Goal: Information Seeking & Learning: Learn about a topic

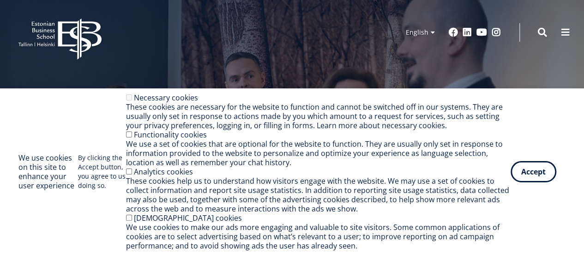
click at [530, 167] on button "Accept" at bounding box center [534, 171] width 46 height 21
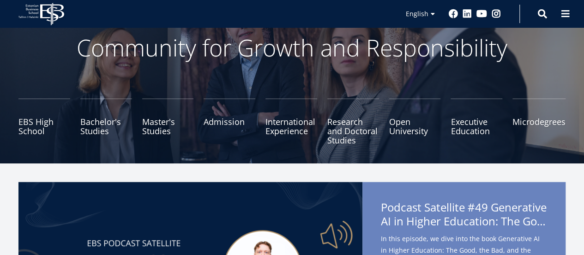
scroll to position [59, 0]
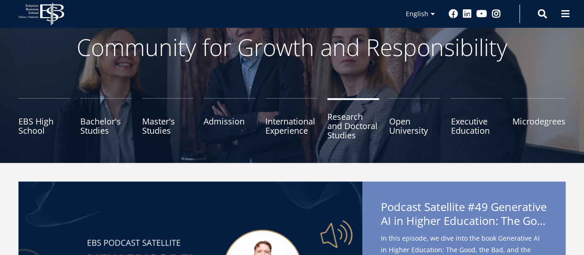
click at [343, 114] on link "Research and Doctoral Studies" at bounding box center [353, 121] width 52 height 46
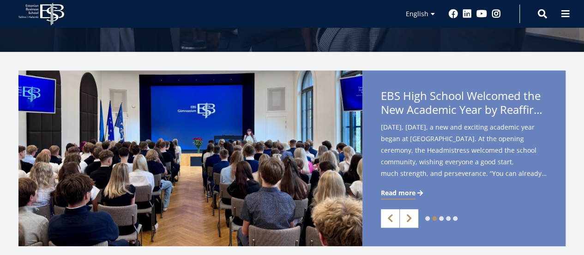
scroll to position [205, 0]
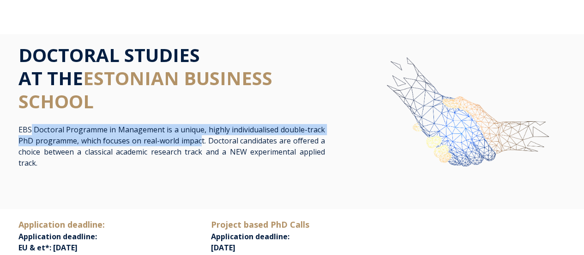
drag, startPoint x: 32, startPoint y: 130, endPoint x: 201, endPoint y: 139, distance: 169.7
click at [201, 139] on p "EBS Doctoral Programme in Management is a unique, highly individualised double-…" at bounding box center [171, 146] width 307 height 44
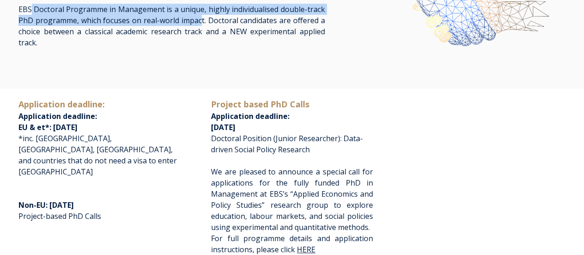
scroll to position [130, 0]
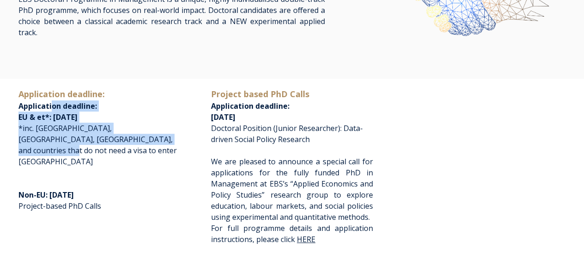
drag, startPoint x: 50, startPoint y: 102, endPoint x: 145, endPoint y: 138, distance: 101.6
click at [145, 138] on p "Application deadline: Application deadline: EU & et*: August 1st, 2026 *inc. US…" at bounding box center [99, 127] width 162 height 79
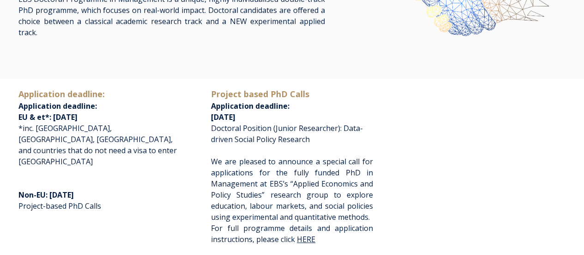
click at [246, 137] on span "Doctoral Position (Junior Researcher): Data-driven Social Policy Research" at bounding box center [287, 133] width 152 height 21
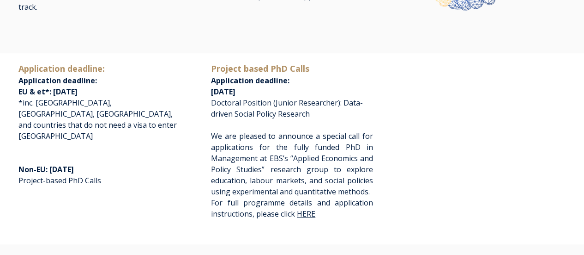
scroll to position [155, 0]
drag, startPoint x: 50, startPoint y: 145, endPoint x: 103, endPoint y: 142, distance: 52.3
click at [103, 153] on p "Non-EU: May 1st, 2026 Project-based PhD Calls" at bounding box center [99, 175] width 162 height 44
click at [57, 160] on p "Non-EU: May 1st, 2026 Project-based PhD Calls" at bounding box center [99, 175] width 162 height 44
drag, startPoint x: 100, startPoint y: 158, endPoint x: 19, endPoint y: 154, distance: 81.4
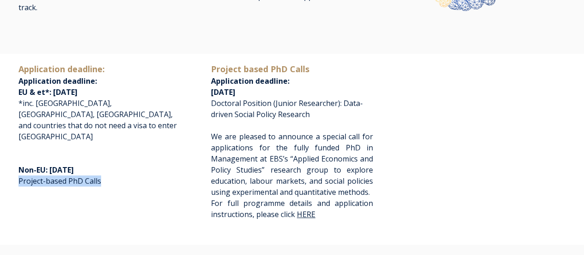
click at [19, 154] on p "Non-EU: May 1st, 2026 Project-based PhD Calls" at bounding box center [99, 175] width 162 height 44
click at [274, 143] on span "We are pleased to announce a special call for applications for the fully funded…" at bounding box center [292, 164] width 162 height 66
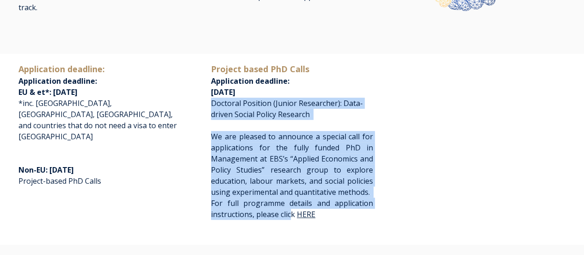
scroll to position [157, 0]
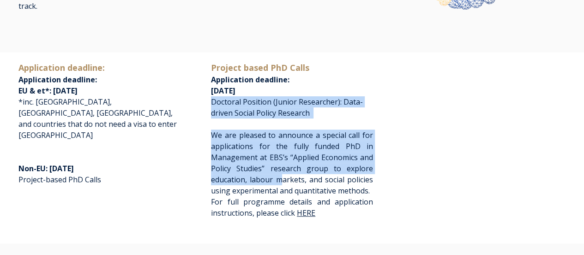
drag, startPoint x: 212, startPoint y: 101, endPoint x: 283, endPoint y: 173, distance: 101.6
click at [283, 173] on div "Project based PhD Calls Application deadline: November 1st, 2025 Doctoral Posit…" at bounding box center [292, 145] width 181 height 168
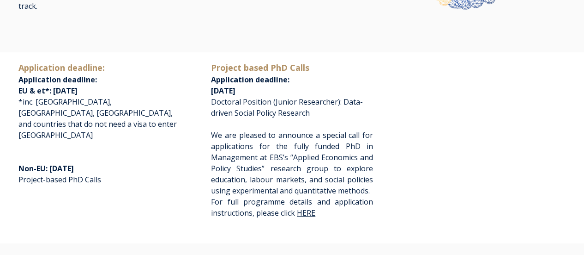
click at [224, 211] on span "For full programme details and application instructions, please click" at bounding box center [292, 206] width 162 height 21
click at [309, 217] on link "HERE" at bounding box center [307, 213] width 20 height 8
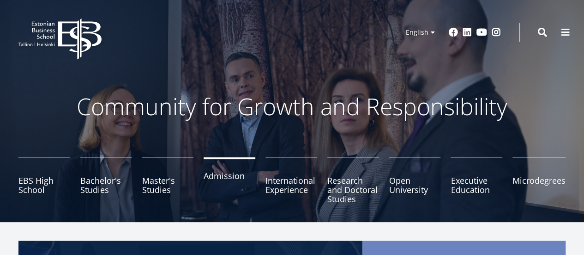
click at [220, 182] on link "Admission" at bounding box center [230, 180] width 52 height 46
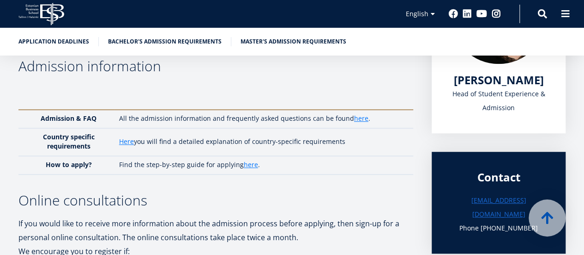
scroll to position [225, 0]
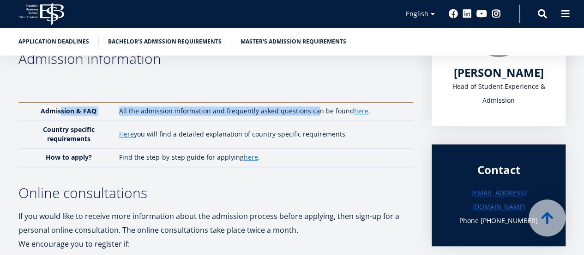
drag, startPoint x: 62, startPoint y: 111, endPoint x: 311, endPoint y: 113, distance: 249.4
click at [311, 113] on tr "Admission & FAQ All the admission information and frequently asked questions ca…" at bounding box center [215, 111] width 395 height 18
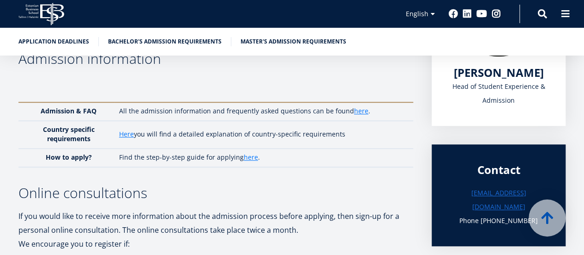
click at [176, 132] on td "Here you will find a detailed explanation of country-specific requirements" at bounding box center [264, 135] width 299 height 28
click at [127, 133] on link "Here" at bounding box center [126, 133] width 15 height 9
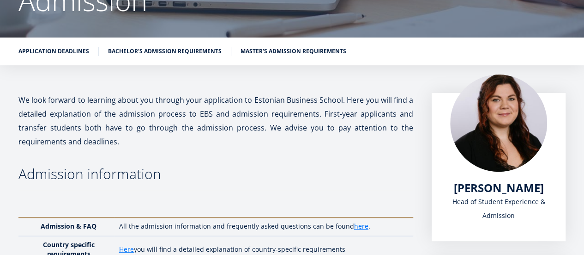
scroll to position [0, 0]
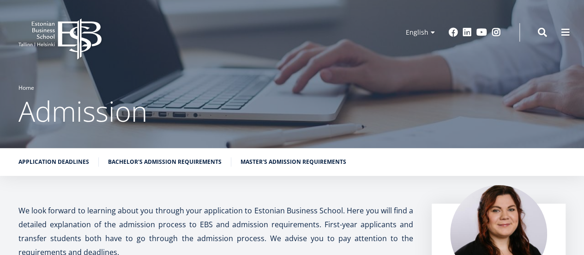
click at [25, 88] on link "Home" at bounding box center [26, 87] width 16 height 9
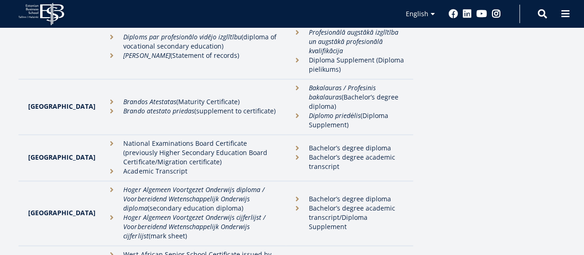
scroll to position [2069, 0]
drag, startPoint x: 105, startPoint y: 115, endPoint x: 164, endPoint y: 142, distance: 64.1
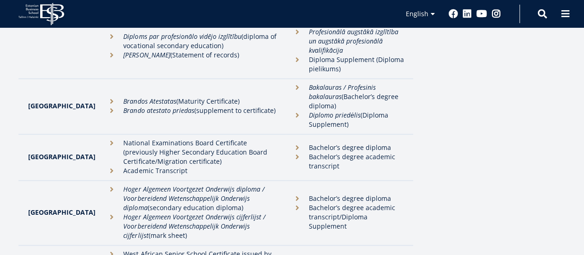
drag, startPoint x: 102, startPoint y: 115, endPoint x: 242, endPoint y: 148, distance: 143.7
drag, startPoint x: 292, startPoint y: 114, endPoint x: 328, endPoint y: 150, distance: 51.0
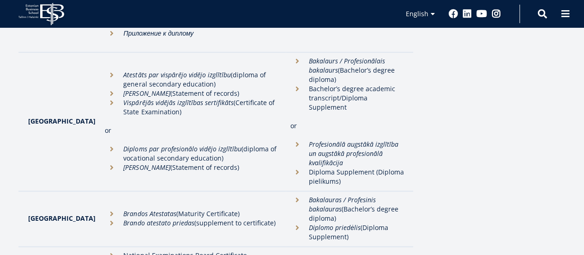
scroll to position [1956, 0]
drag, startPoint x: 111, startPoint y: 145, endPoint x: 187, endPoint y: 182, distance: 84.7
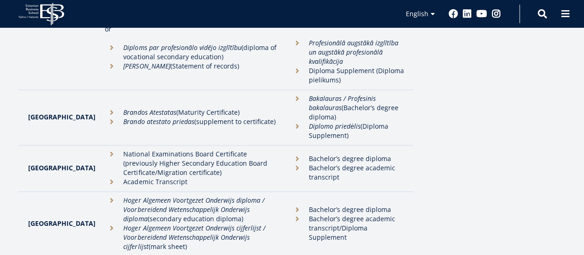
scroll to position [2060, 0]
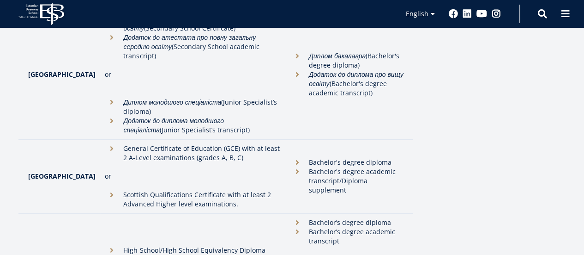
scroll to position [3005, 0]
drag, startPoint x: 120, startPoint y: 126, endPoint x: 157, endPoint y: 133, distance: 37.8
drag, startPoint x: 166, startPoint y: 143, endPoint x: 133, endPoint y: 141, distance: 32.8
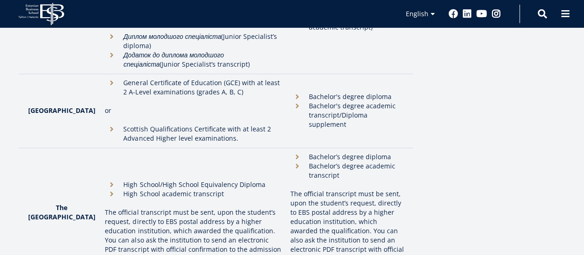
scroll to position [3076, 0]
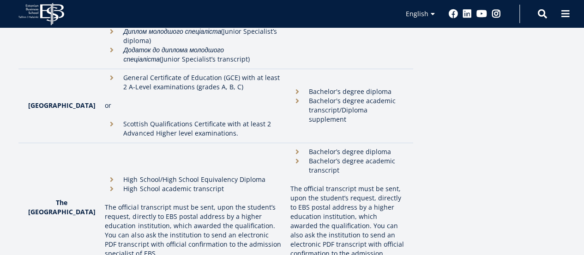
drag, startPoint x: 132, startPoint y: 91, endPoint x: 114, endPoint y: 156, distance: 67.1
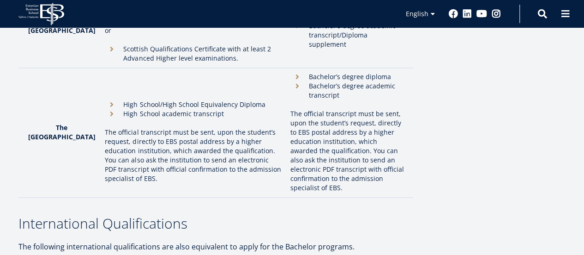
scroll to position [3152, 0]
drag, startPoint x: 107, startPoint y: 99, endPoint x: 177, endPoint y: 117, distance: 71.9
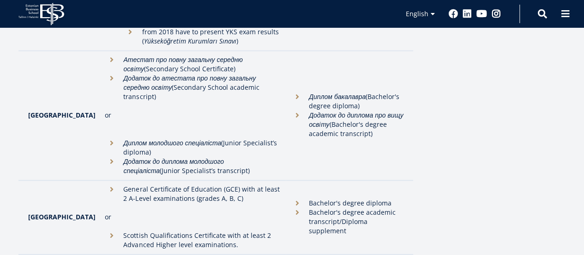
scroll to position [2964, 0]
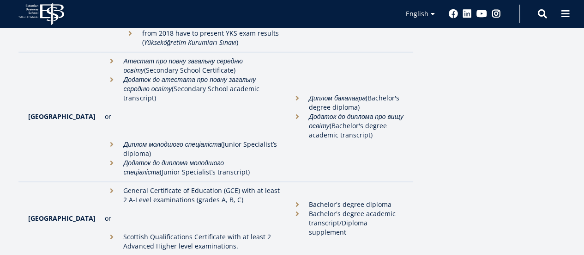
drag, startPoint x: 66, startPoint y: 111, endPoint x: 261, endPoint y: 109, distance: 195.9
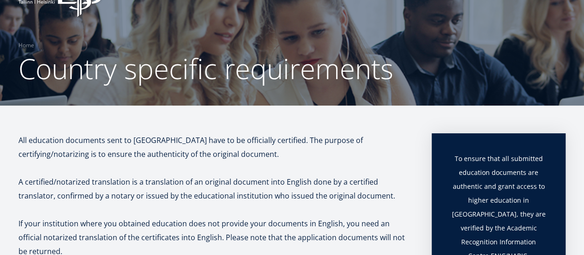
scroll to position [0, 0]
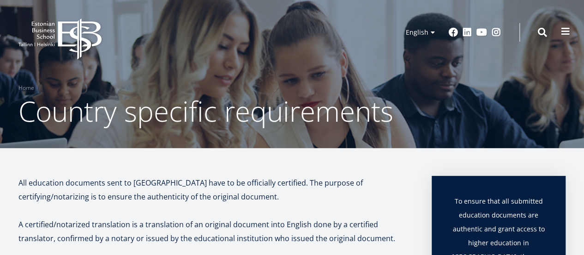
click at [568, 30] on span at bounding box center [565, 31] width 9 height 9
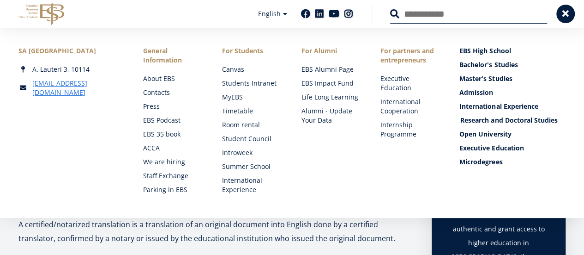
click at [467, 119] on link "Research and Doctoral Studies" at bounding box center [514, 119] width 106 height 9
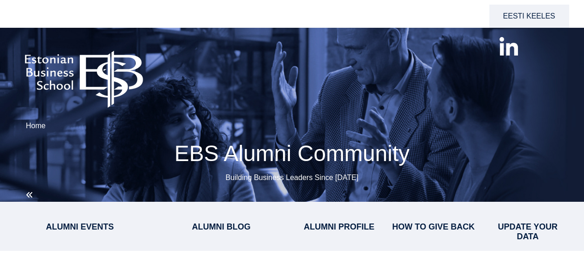
select select "**"
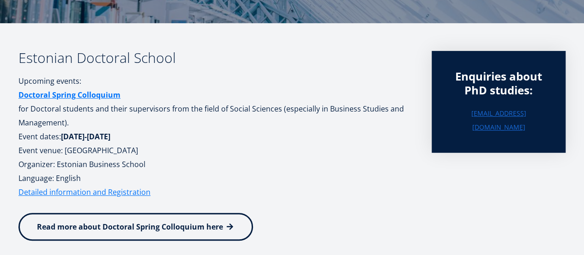
scroll to position [125, 0]
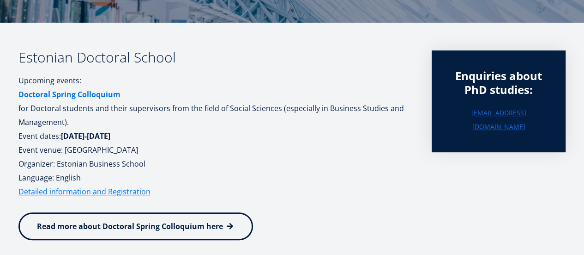
click at [82, 94] on strong "Doctoral Spring Colloquium" at bounding box center [69, 94] width 102 height 10
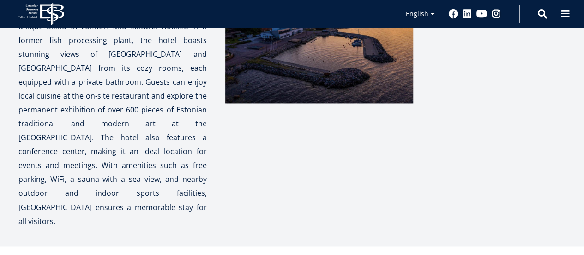
scroll to position [673, 0]
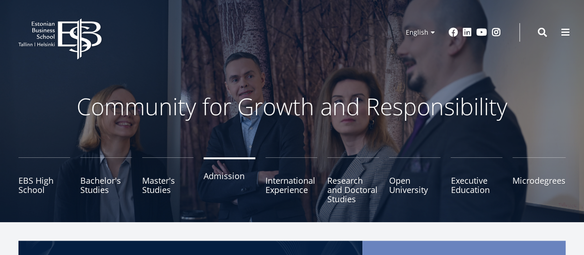
click at [241, 179] on link "Admission" at bounding box center [230, 180] width 52 height 46
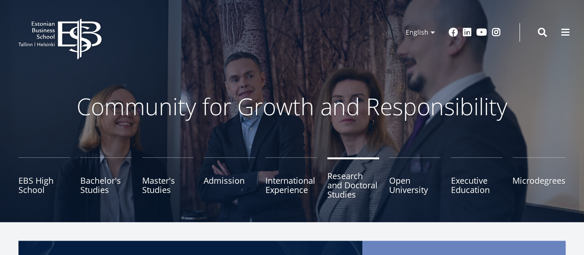
click at [352, 184] on link "Research and Doctoral Studies" at bounding box center [353, 180] width 52 height 46
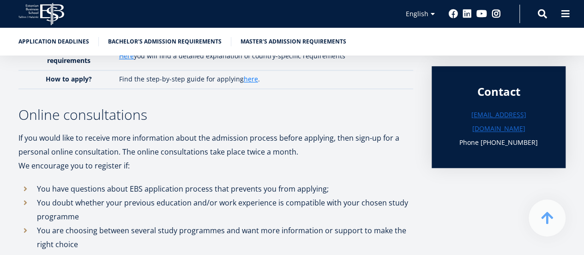
scroll to position [303, 0]
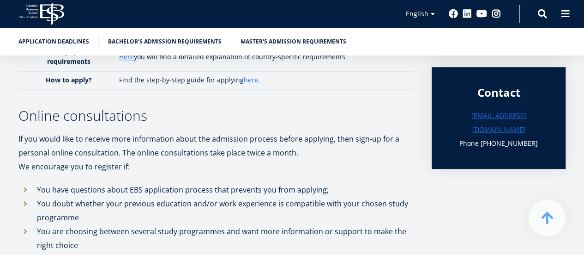
click at [247, 78] on link "here" at bounding box center [251, 79] width 14 height 9
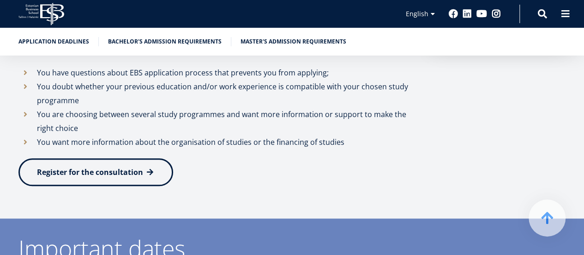
scroll to position [424, 0]
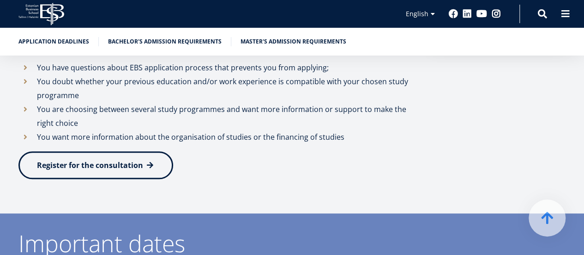
click at [88, 173] on link "Register for the consultation" at bounding box center [95, 165] width 155 height 28
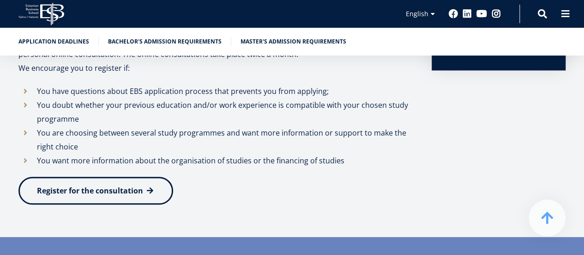
scroll to position [499, 0]
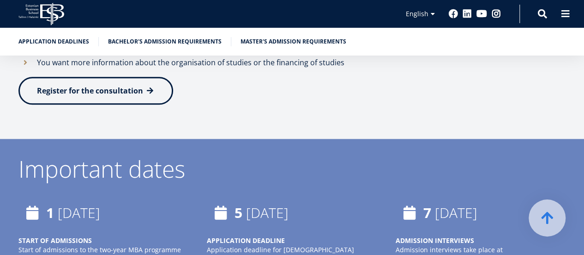
click at [102, 85] on link "Register for the consultation" at bounding box center [95, 91] width 155 height 28
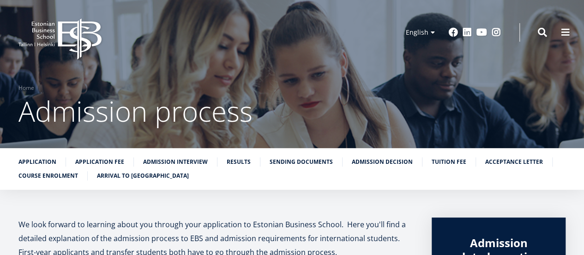
click at [247, 78] on div at bounding box center [292, 74] width 584 height 148
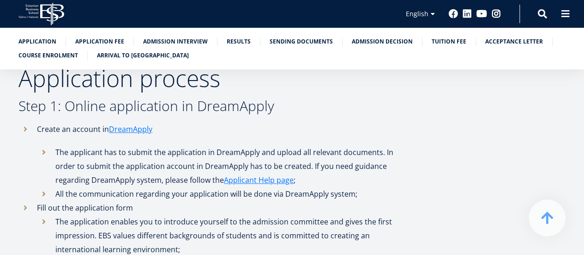
scroll to position [334, 0]
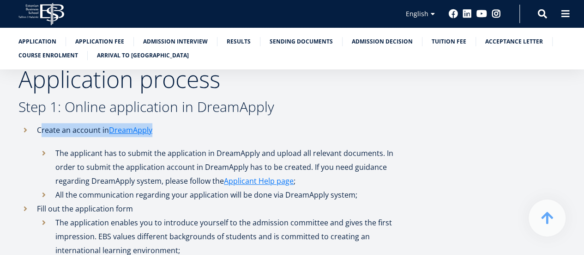
drag, startPoint x: 42, startPoint y: 130, endPoint x: 167, endPoint y: 136, distance: 125.3
click at [167, 136] on li "Create an account in DreamApply The applicant has to submit the application in …" at bounding box center [215, 162] width 395 height 79
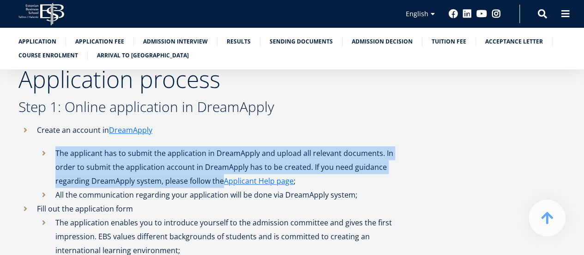
drag, startPoint x: 55, startPoint y: 152, endPoint x: 187, endPoint y: 184, distance: 135.1
click at [187, 184] on li "The applicant has to submit the application in DreamApply and upload all releva…" at bounding box center [225, 167] width 376 height 42
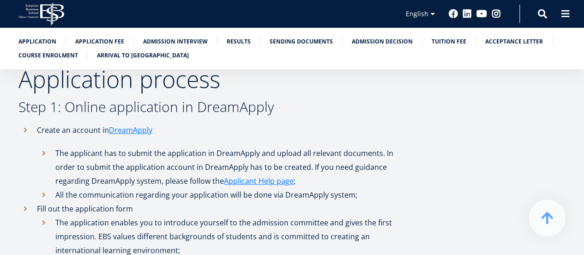
click at [93, 192] on li "All the communication regarding your application will be done via DreamApply sy…" at bounding box center [225, 195] width 376 height 14
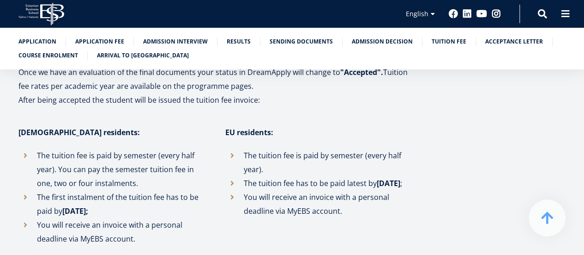
scroll to position [2111, 0]
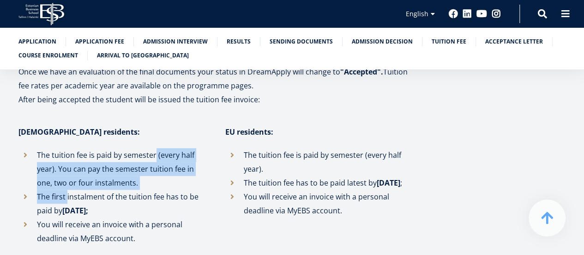
drag, startPoint x: 155, startPoint y: 125, endPoint x: 67, endPoint y: 171, distance: 99.6
click at [67, 171] on ul "The tuition fee is paid by semester (every half year). You can pay the semester…" at bounding box center [112, 196] width 188 height 97
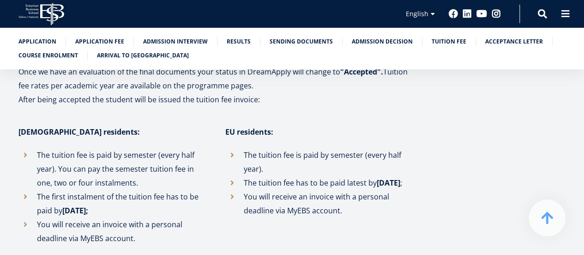
click at [136, 189] on li "The first instalment of the tuition fee has to be paid by August 25;" at bounding box center [112, 203] width 188 height 28
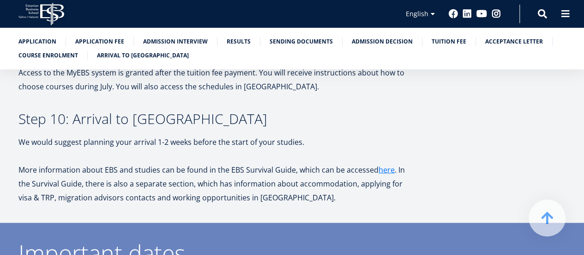
scroll to position [2618, 0]
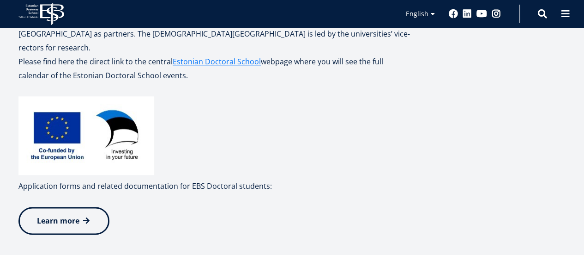
scroll to position [477, 0]
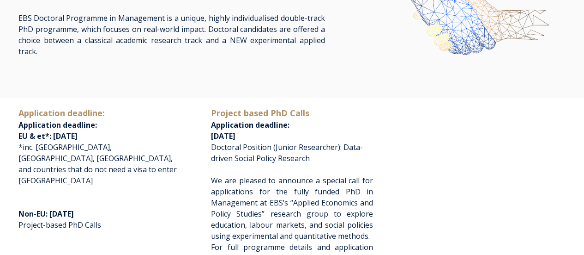
scroll to position [112, 0]
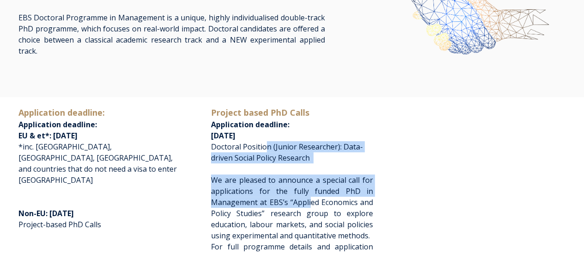
drag, startPoint x: 267, startPoint y: 142, endPoint x: 309, endPoint y: 199, distance: 70.4
click at [309, 199] on span "Project based PhD Calls Application deadline: [DATE] Doctoral Position (Junior …" at bounding box center [292, 184] width 162 height 157
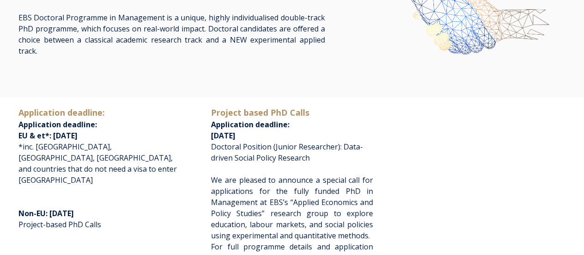
click at [256, 145] on span "Doctoral Position (Junior Researcher): Data-driven Social Policy Research" at bounding box center [287, 151] width 152 height 21
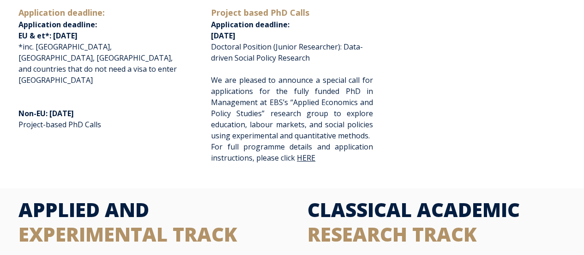
scroll to position [215, 0]
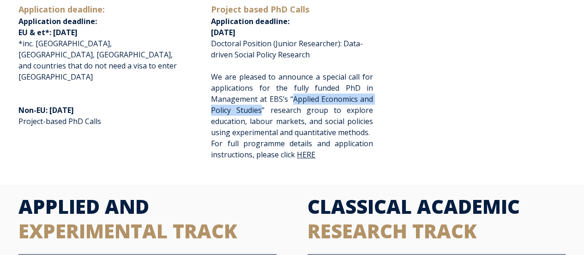
drag, startPoint x: 291, startPoint y: 98, endPoint x: 262, endPoint y: 108, distance: 30.8
click at [262, 108] on span "We are pleased to announce a special call for applications for the fully funded…" at bounding box center [292, 105] width 162 height 66
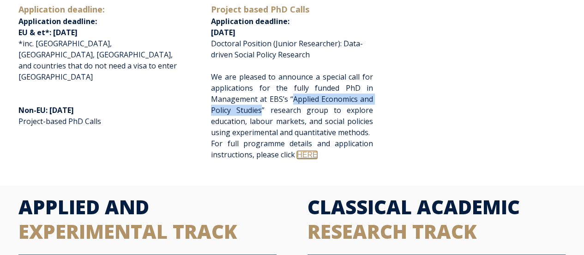
click at [303, 158] on link "HERE" at bounding box center [307, 155] width 20 height 8
